Goal: Navigation & Orientation: Find specific page/section

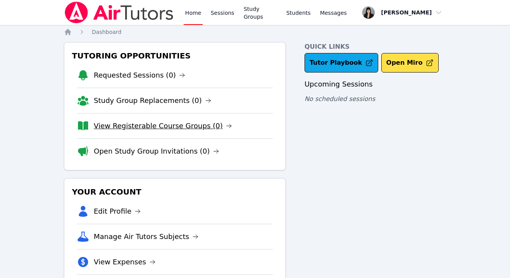
click at [119, 124] on link "View Registerable Course Groups (0)" at bounding box center [163, 125] width 138 height 11
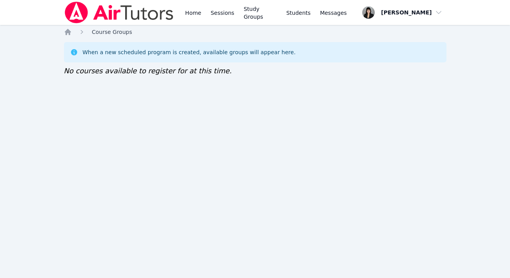
click at [109, 31] on span "Course Groups" at bounding box center [112, 32] width 40 height 6
click at [71, 33] on icon "Breadcrumb" at bounding box center [68, 32] width 8 height 8
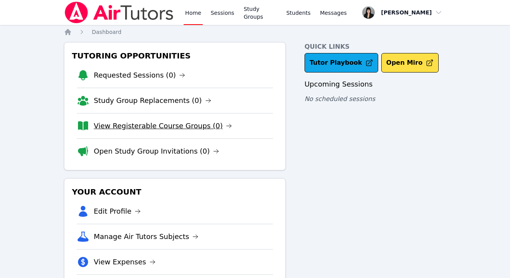
click at [152, 127] on link "View Registerable Course Groups (0)" at bounding box center [163, 125] width 138 height 11
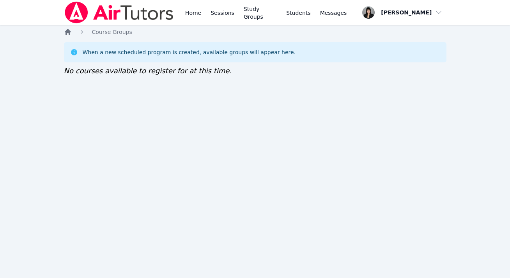
click at [67, 32] on icon "Breadcrumb" at bounding box center [68, 32] width 6 height 6
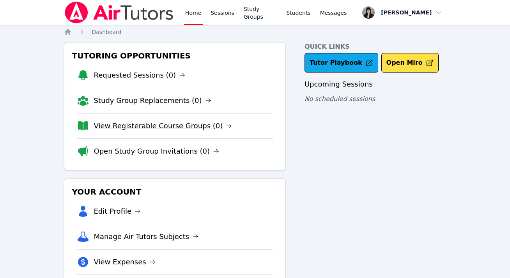
click at [145, 123] on link "View Registerable Course Groups (0)" at bounding box center [163, 125] width 138 height 11
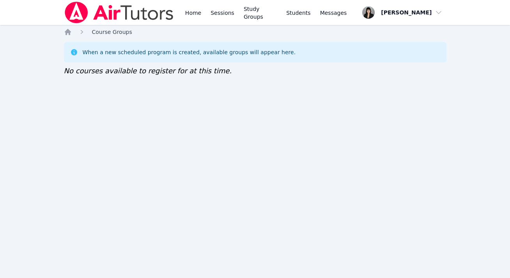
click at [106, 32] on span "Course Groups" at bounding box center [112, 32] width 40 height 6
click at [66, 31] on icon "Breadcrumb" at bounding box center [68, 32] width 6 height 6
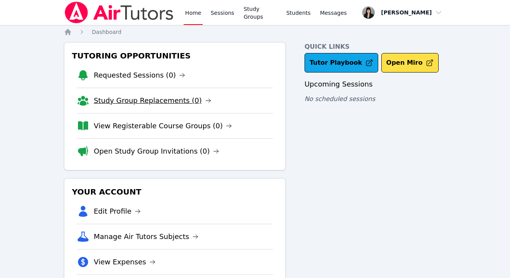
click at [124, 102] on link "Study Group Replacements (0)" at bounding box center [152, 100] width 117 height 11
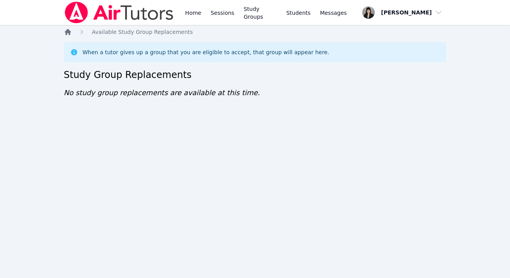
click at [65, 32] on icon "Breadcrumb" at bounding box center [68, 32] width 6 height 6
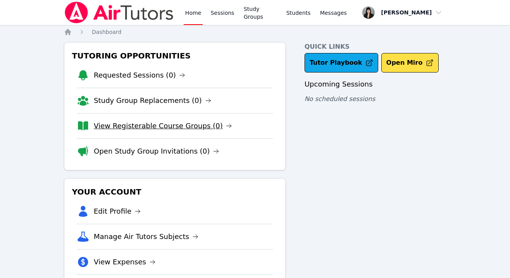
click at [136, 130] on link "View Registerable Course Groups (0)" at bounding box center [163, 125] width 138 height 11
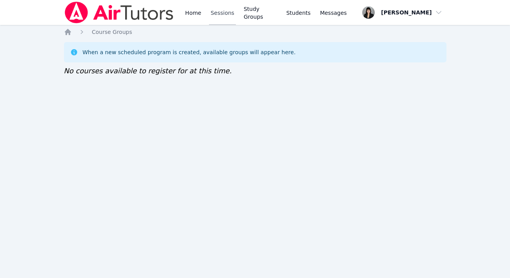
click at [223, 13] on link "Sessions" at bounding box center [222, 12] width 27 height 25
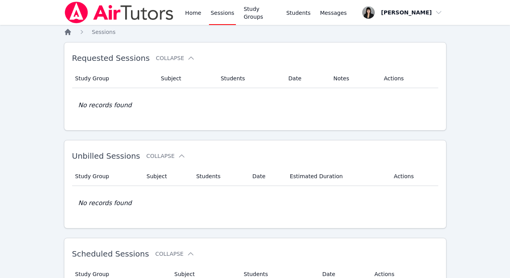
click at [70, 32] on icon "Breadcrumb" at bounding box center [68, 32] width 6 height 6
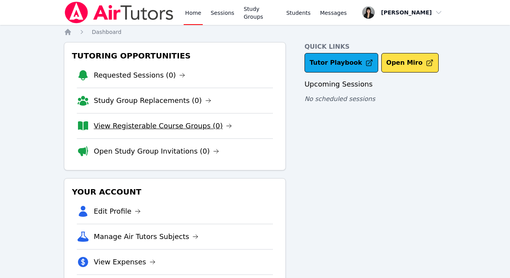
click at [103, 124] on link "View Registerable Course Groups (0)" at bounding box center [163, 125] width 138 height 11
